Goal: Information Seeking & Learning: Learn about a topic

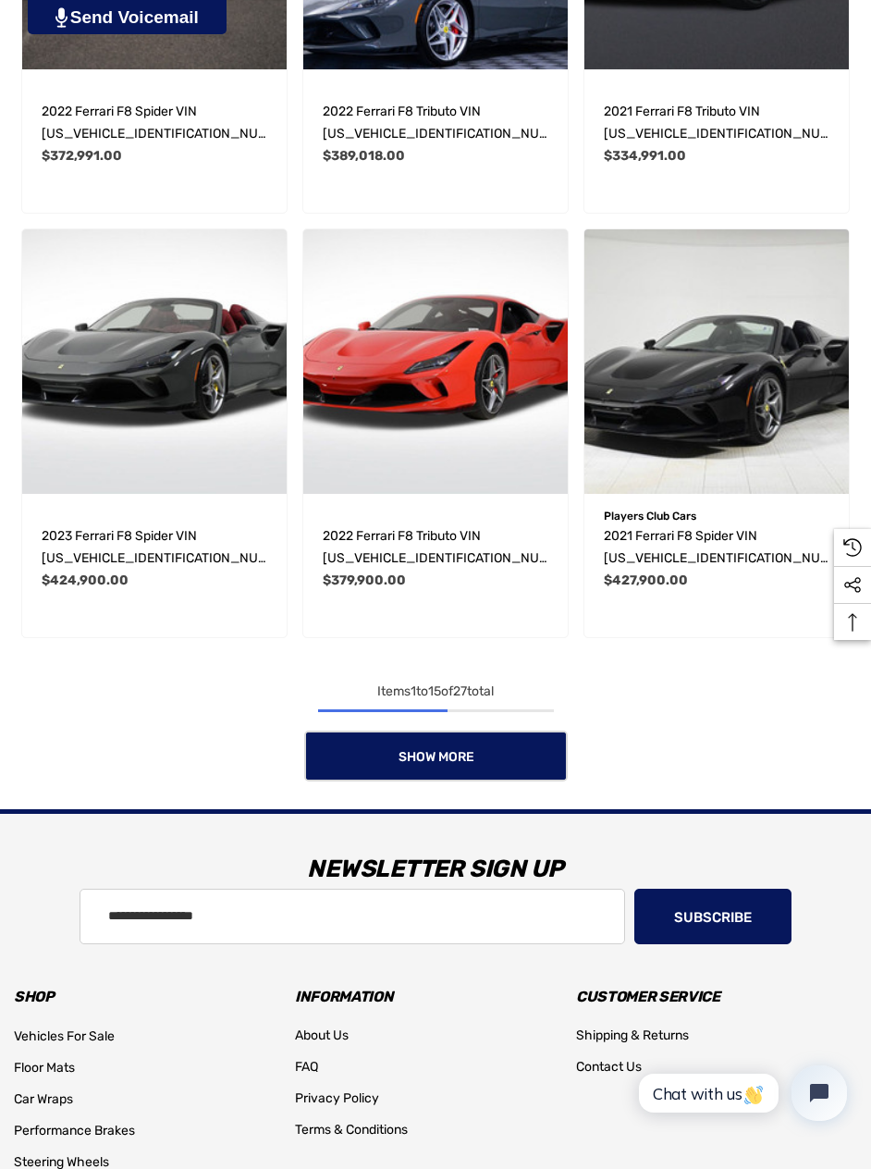
scroll to position [1890, 0]
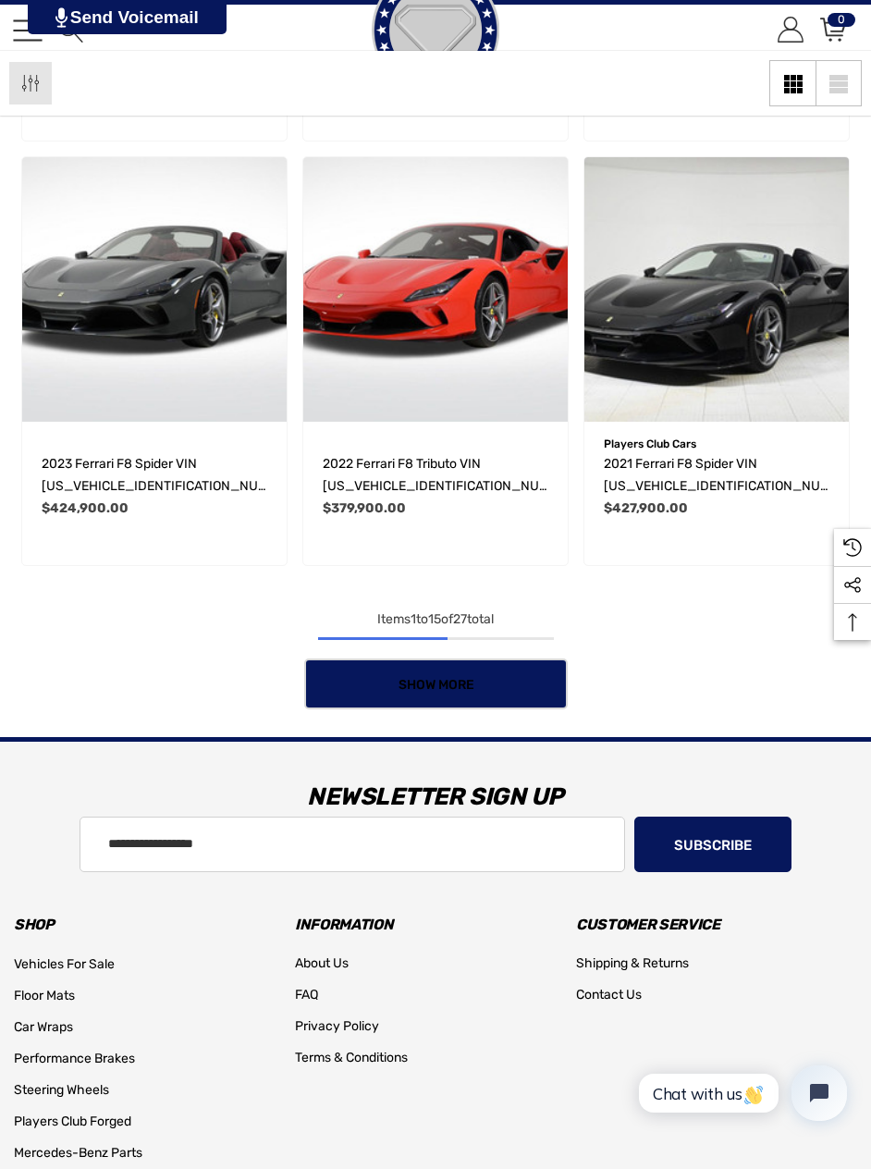
click at [448, 695] on link "Show More" at bounding box center [436, 683] width 264 height 51
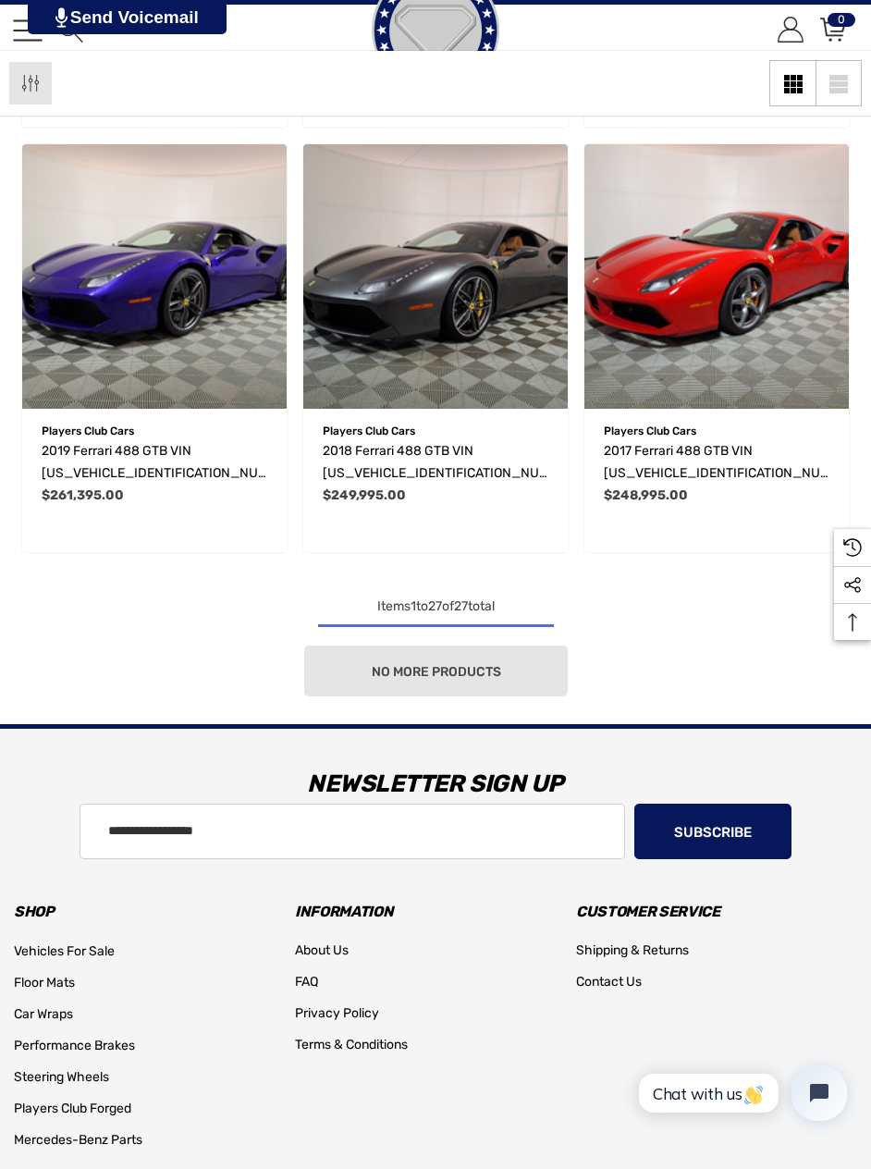
scroll to position [3603, 0]
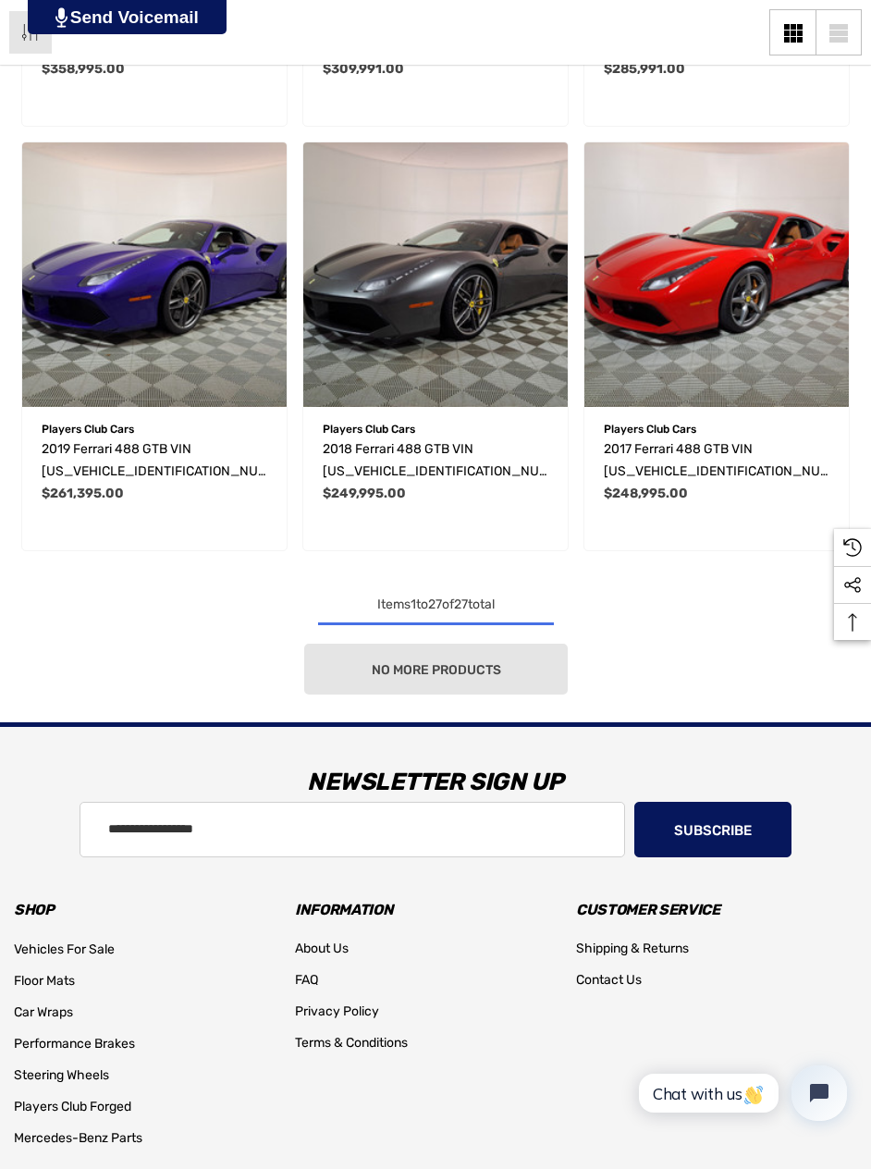
click at [461, 683] on div "No more products" at bounding box center [435, 669] width 843 height 51
click at [445, 677] on div "No more products" at bounding box center [435, 669] width 843 height 51
click at [472, 672] on div "No more products" at bounding box center [435, 669] width 843 height 51
click at [448, 674] on div "No more products" at bounding box center [435, 669] width 843 height 51
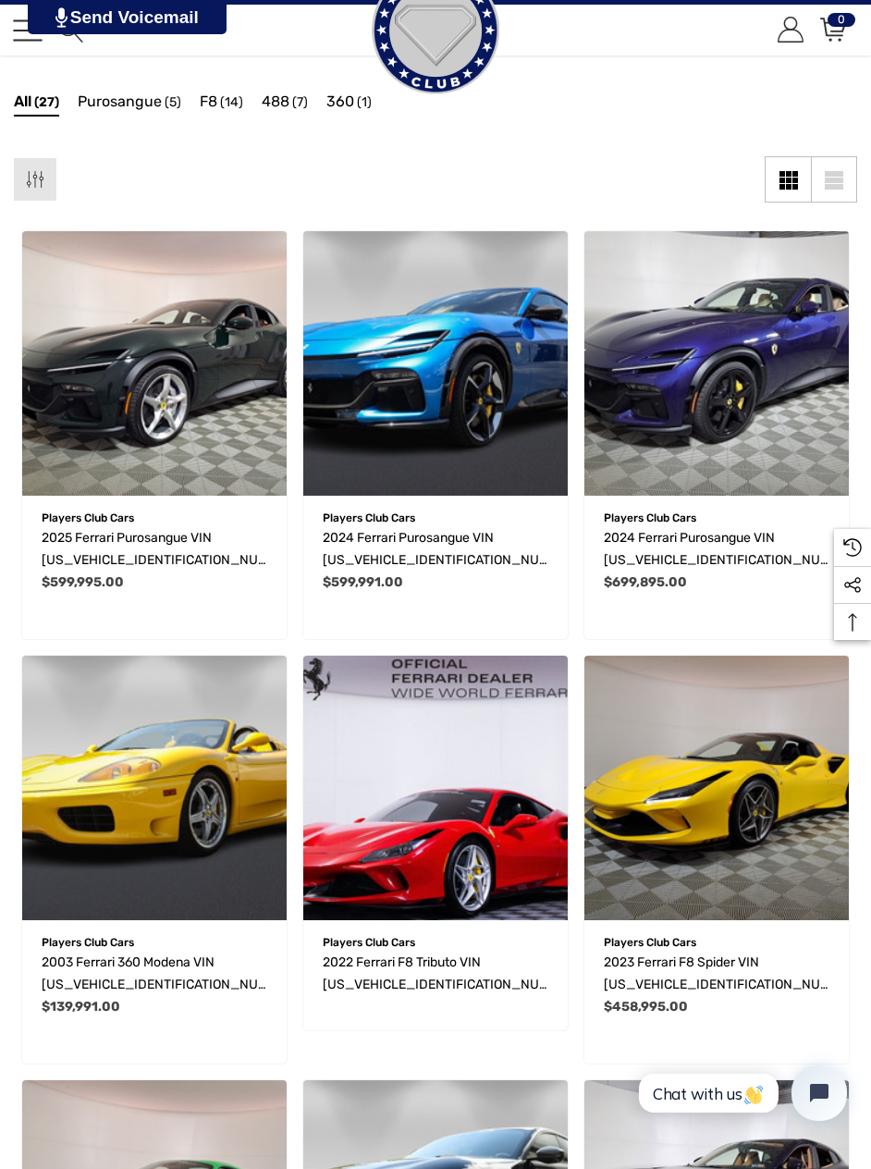
scroll to position [191, 0]
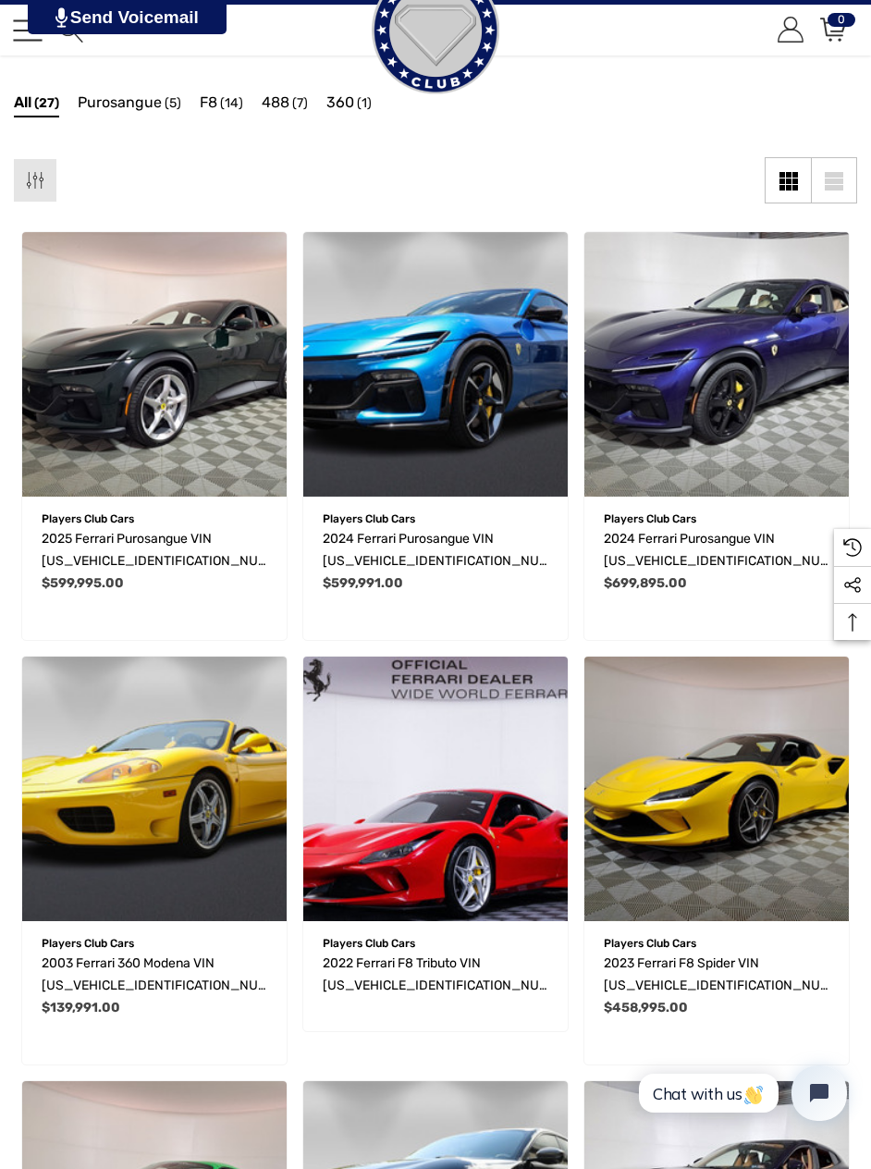
click at [175, 787] on img "2003 Ferrari 360 Modena VIN ZFFYT53A030133990,$139,991.00\a" at bounding box center [154, 789] width 264 height 264
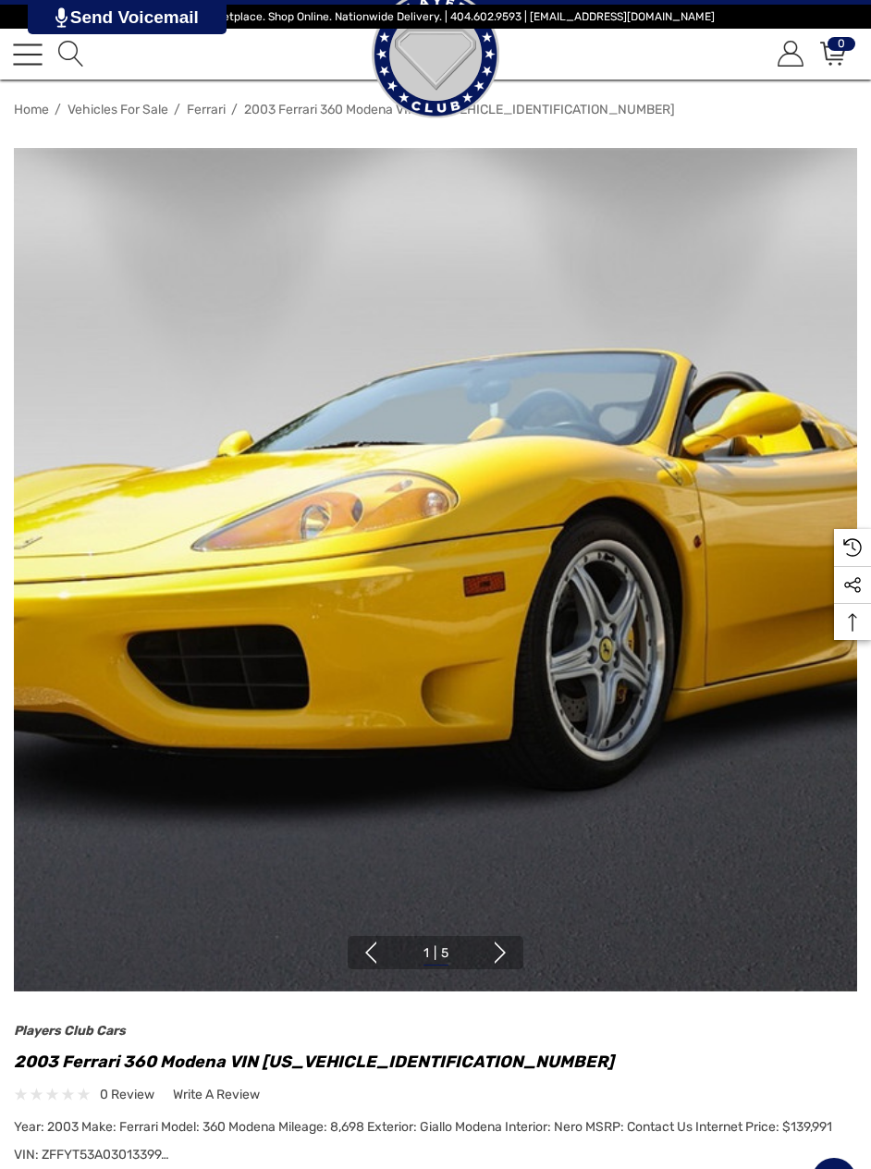
click at [473, 965] on ul "1 | 5 2 | 5 3 | 5 4 | 5 5 | 5" at bounding box center [436, 953] width 74 height 24
click at [501, 956] on button "Next" at bounding box center [500, 952] width 22 height 22
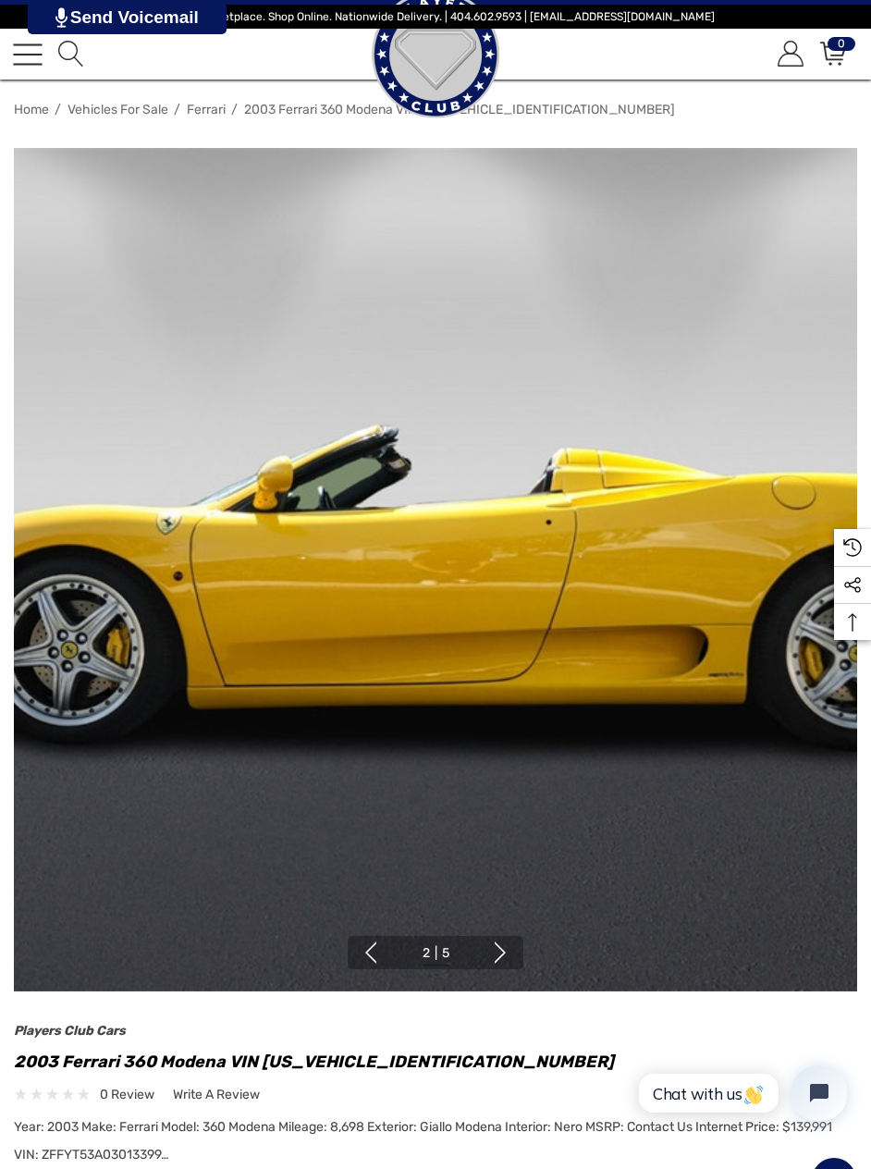
click at [503, 952] on button "Next" at bounding box center [500, 952] width 22 height 22
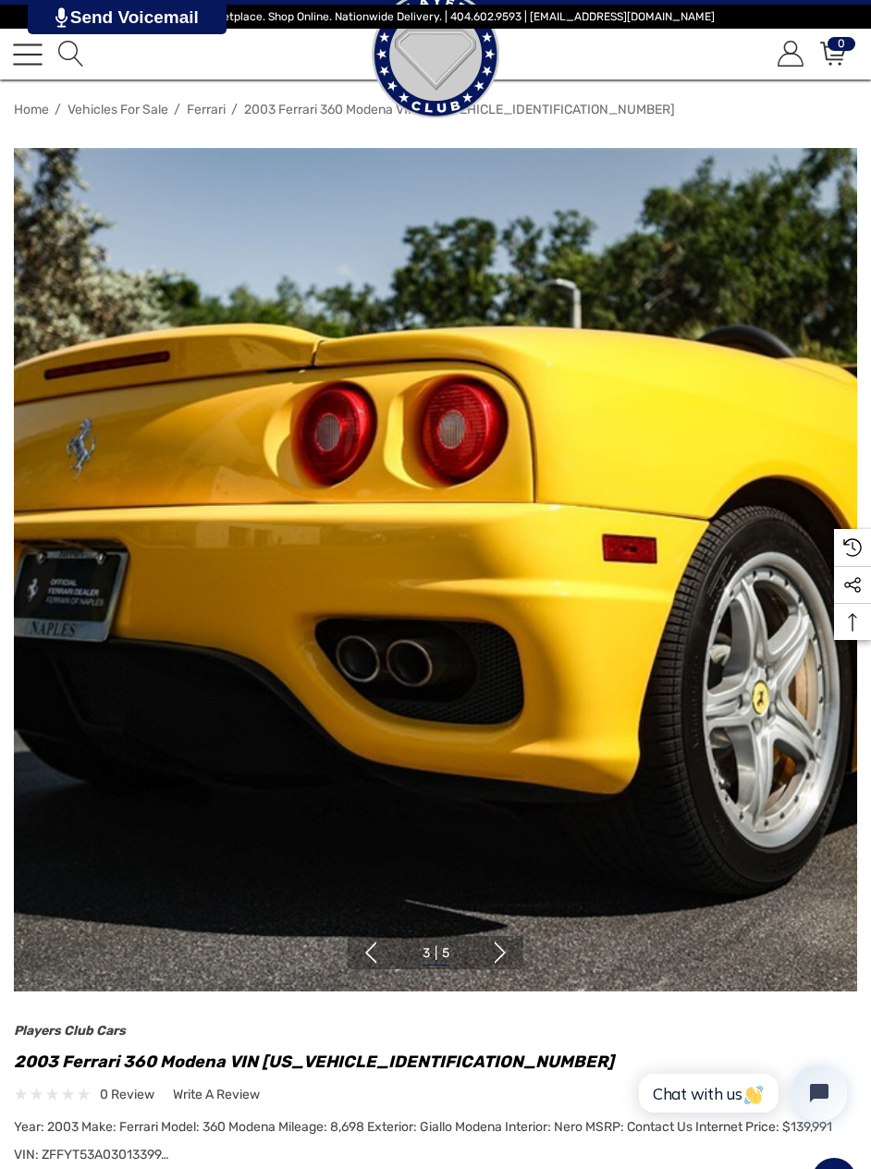
click at [493, 946] on button "Next" at bounding box center [500, 952] width 22 height 22
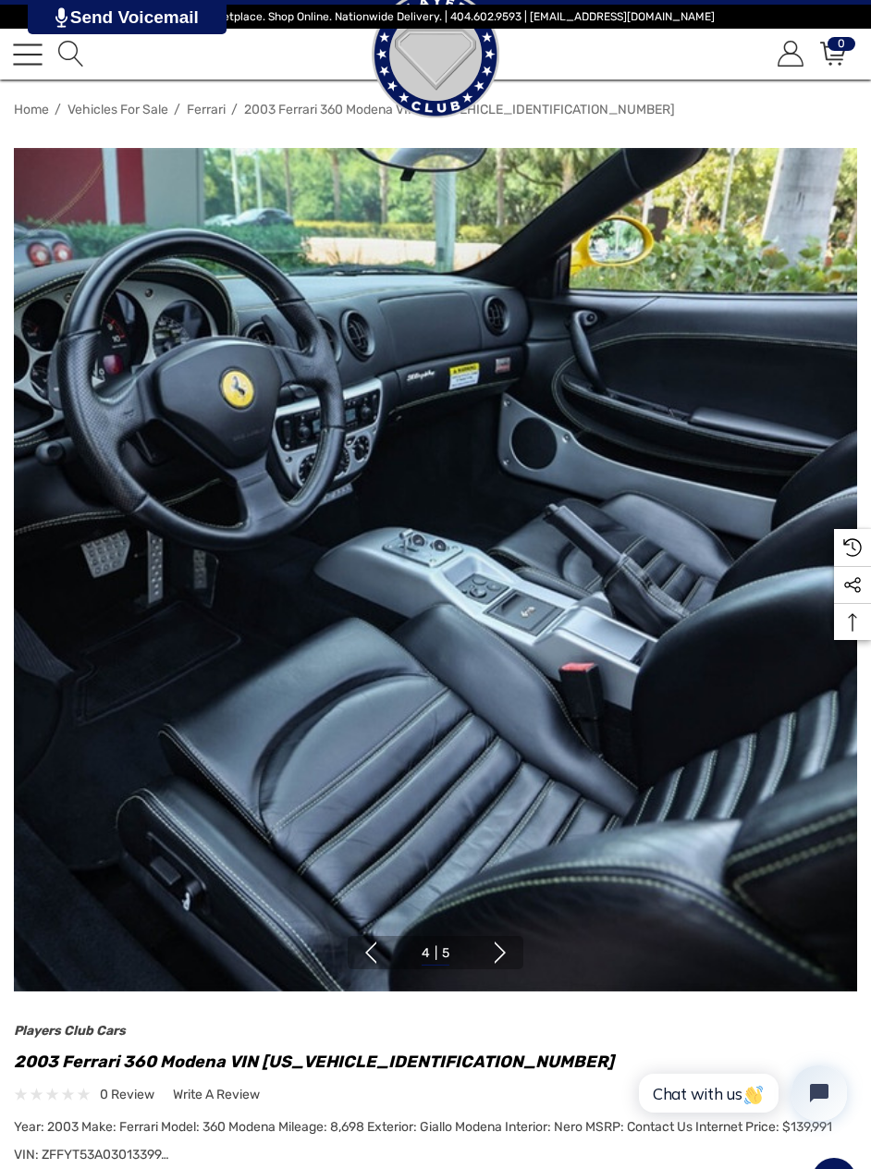
click at [500, 955] on button "Next" at bounding box center [500, 952] width 22 height 22
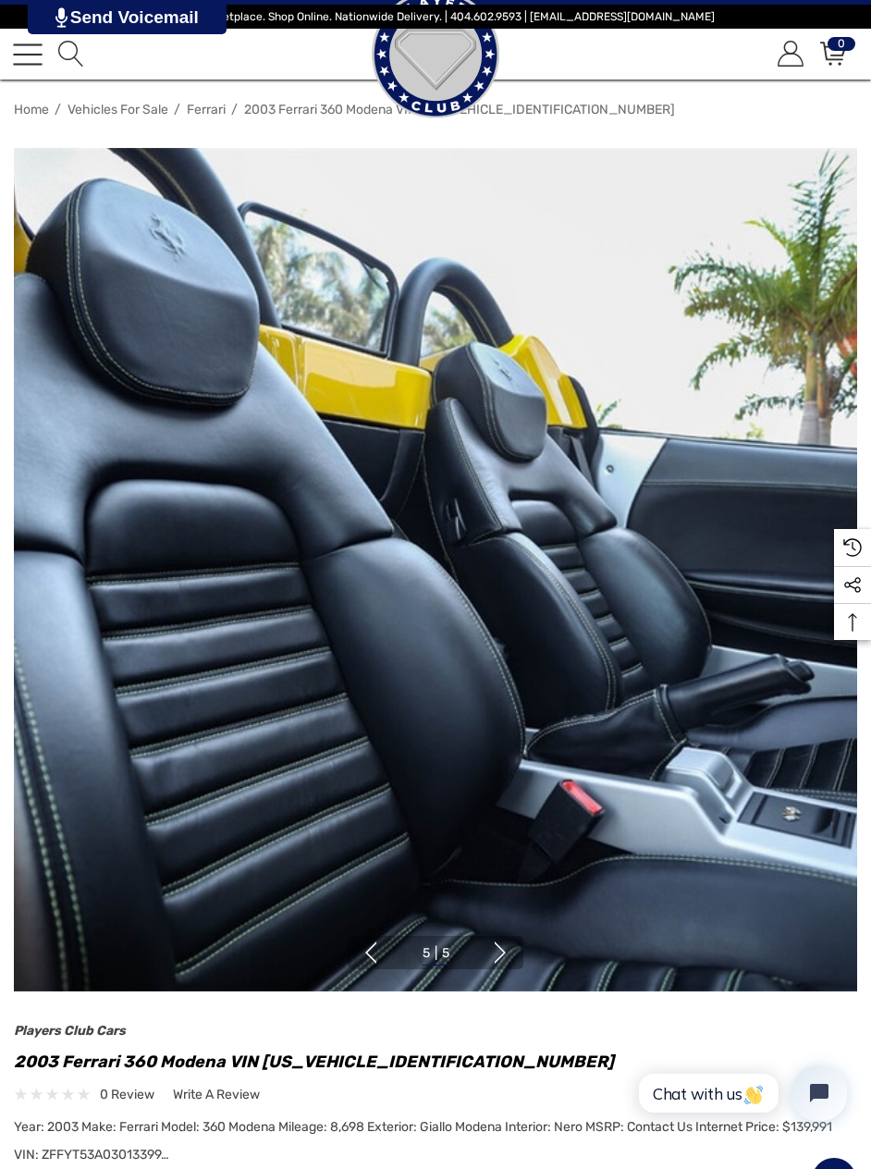
click at [498, 958] on button "Next" at bounding box center [500, 952] width 22 height 22
